Goal: Find specific page/section: Find specific page/section

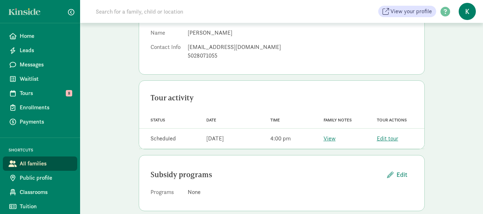
scroll to position [111, 0]
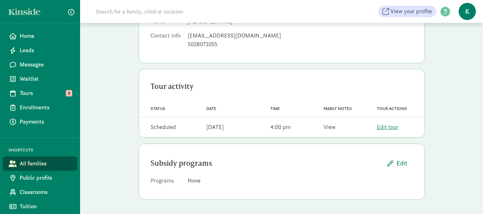
click at [335, 130] on link "View" at bounding box center [330, 127] width 12 height 8
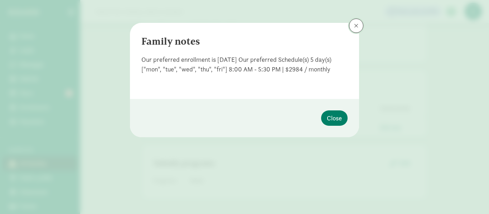
click at [358, 25] on span at bounding box center [356, 26] width 4 height 6
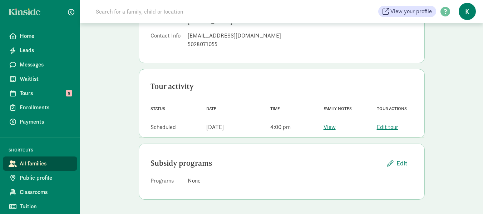
scroll to position [0, 0]
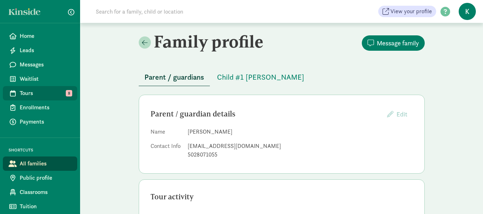
click at [30, 92] on span "Tours" at bounding box center [46, 93] width 52 height 9
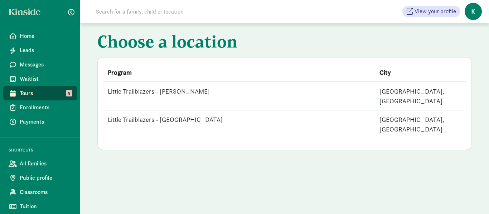
click at [182, 111] on td "Little Trailblazers - [GEOGRAPHIC_DATA]" at bounding box center [239, 125] width 272 height 28
